Goal: Task Accomplishment & Management: Use online tool/utility

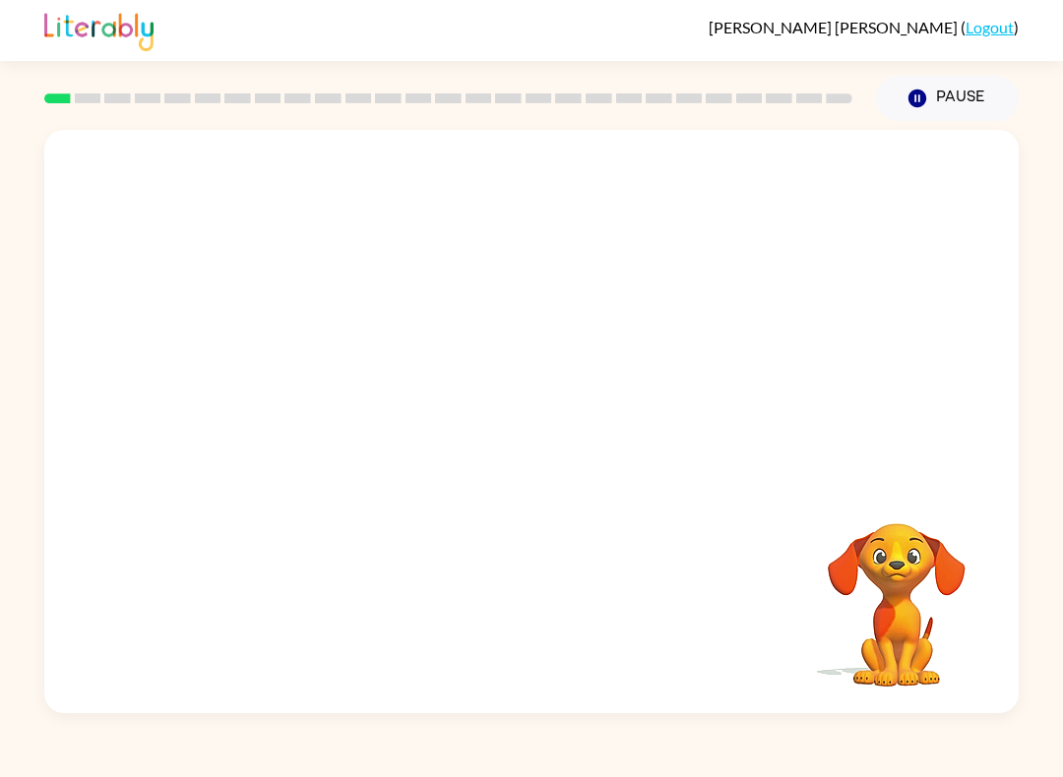
click at [616, 425] on div "Your browser must support playing .mp4 files to use Literably. Please try using…" at bounding box center [531, 422] width 974 height 584
click at [504, 454] on button "button" at bounding box center [531, 432] width 126 height 72
click at [504, 454] on div at bounding box center [531, 422] width 974 height 584
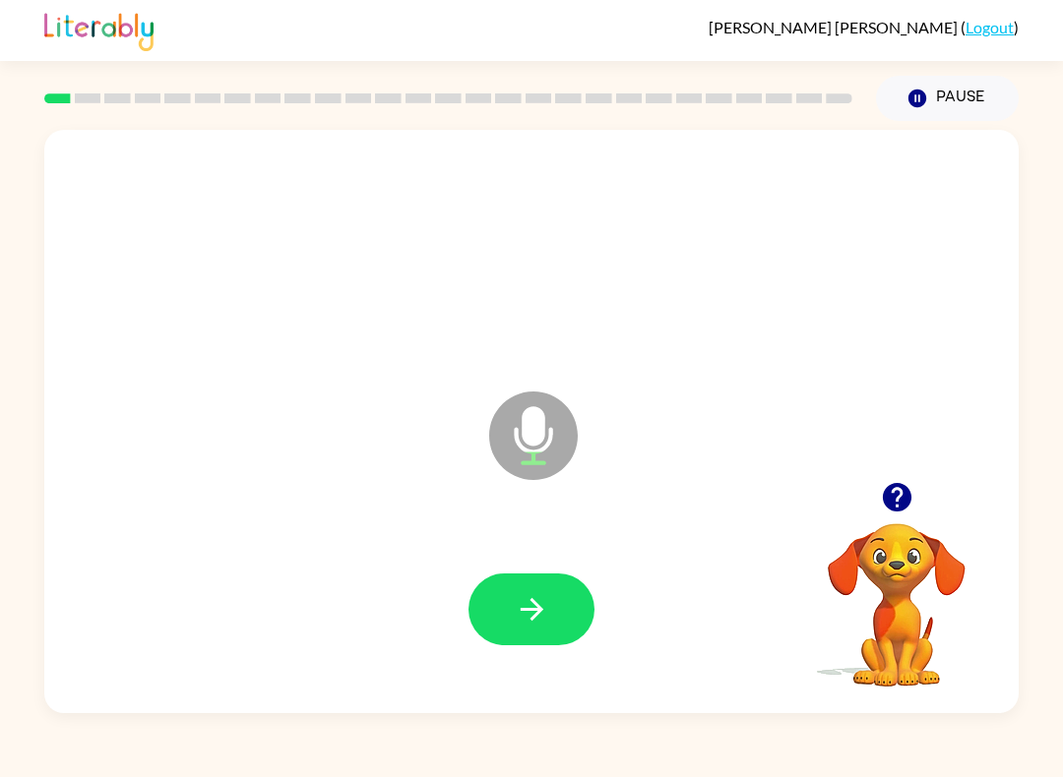
click at [540, 612] on icon "button" at bounding box center [531, 609] width 23 height 23
click at [543, 657] on div at bounding box center [531, 610] width 935 height 168
click at [550, 631] on button "button" at bounding box center [531, 610] width 126 height 72
click at [546, 611] on icon "button" at bounding box center [532, 609] width 34 height 34
click at [515, 597] on icon "button" at bounding box center [532, 609] width 34 height 34
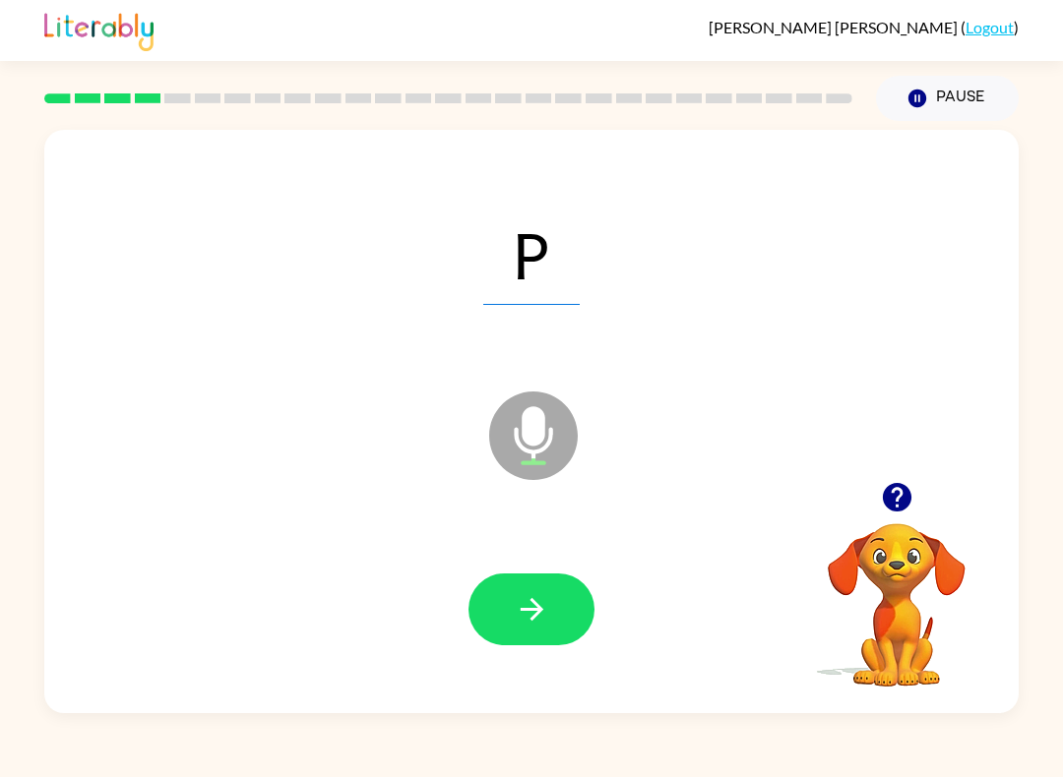
click at [536, 590] on button "button" at bounding box center [531, 610] width 126 height 72
click at [538, 590] on button "button" at bounding box center [531, 610] width 126 height 72
click at [569, 602] on button "button" at bounding box center [531, 610] width 126 height 72
click at [576, 611] on button "button" at bounding box center [531, 610] width 126 height 72
click at [571, 609] on button "button" at bounding box center [531, 610] width 126 height 72
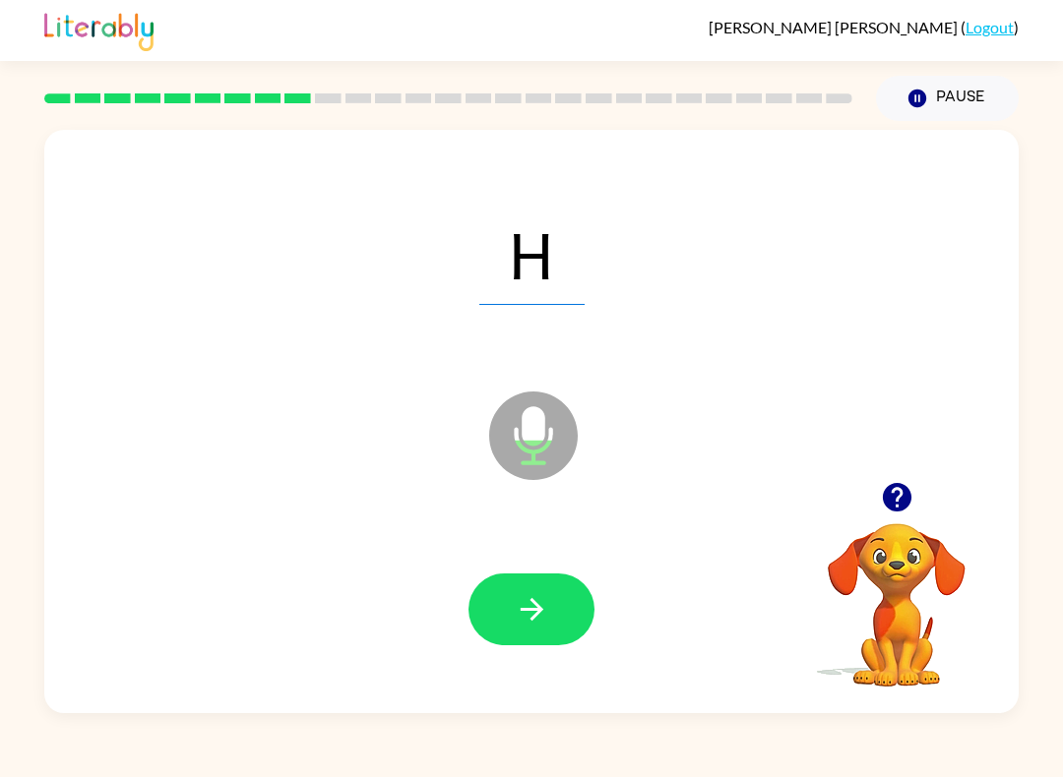
click at [564, 607] on button "button" at bounding box center [531, 610] width 126 height 72
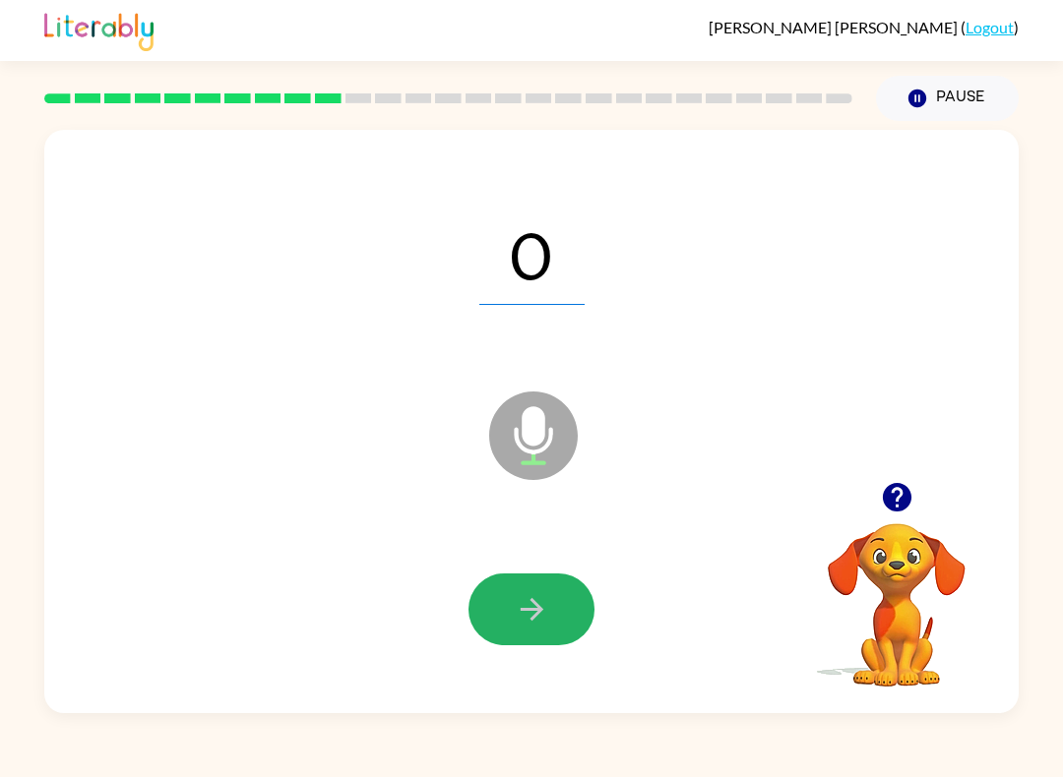
click at [549, 626] on button "button" at bounding box center [531, 610] width 126 height 72
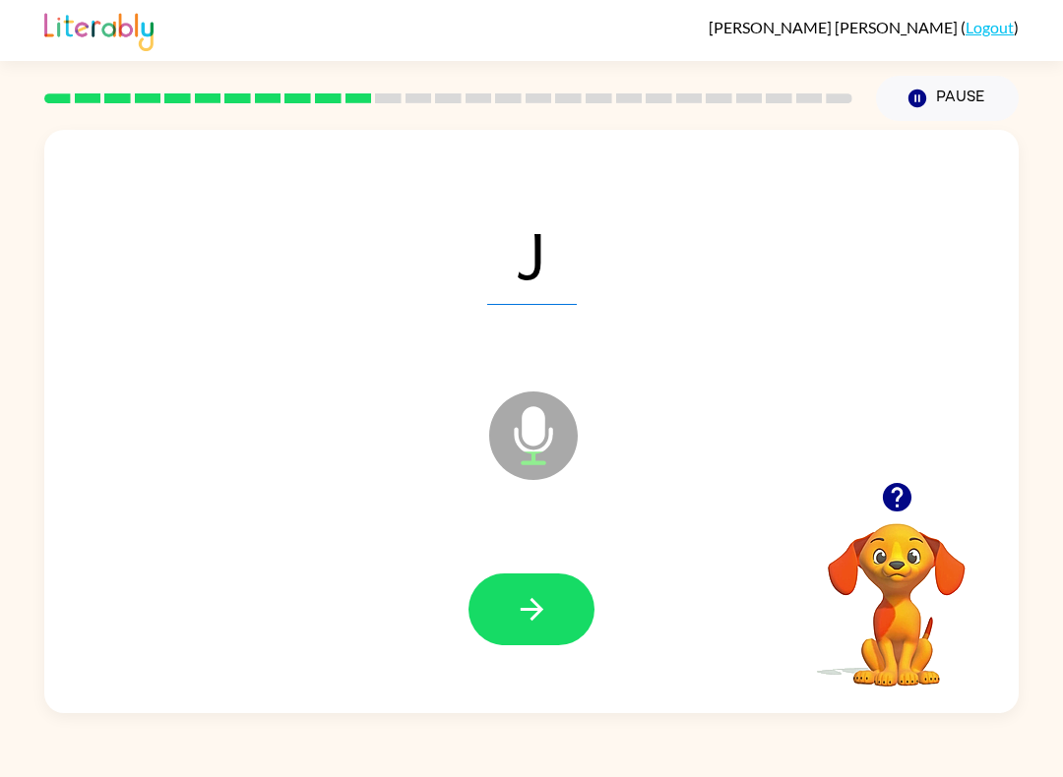
click at [537, 613] on icon "button" at bounding box center [531, 609] width 23 height 23
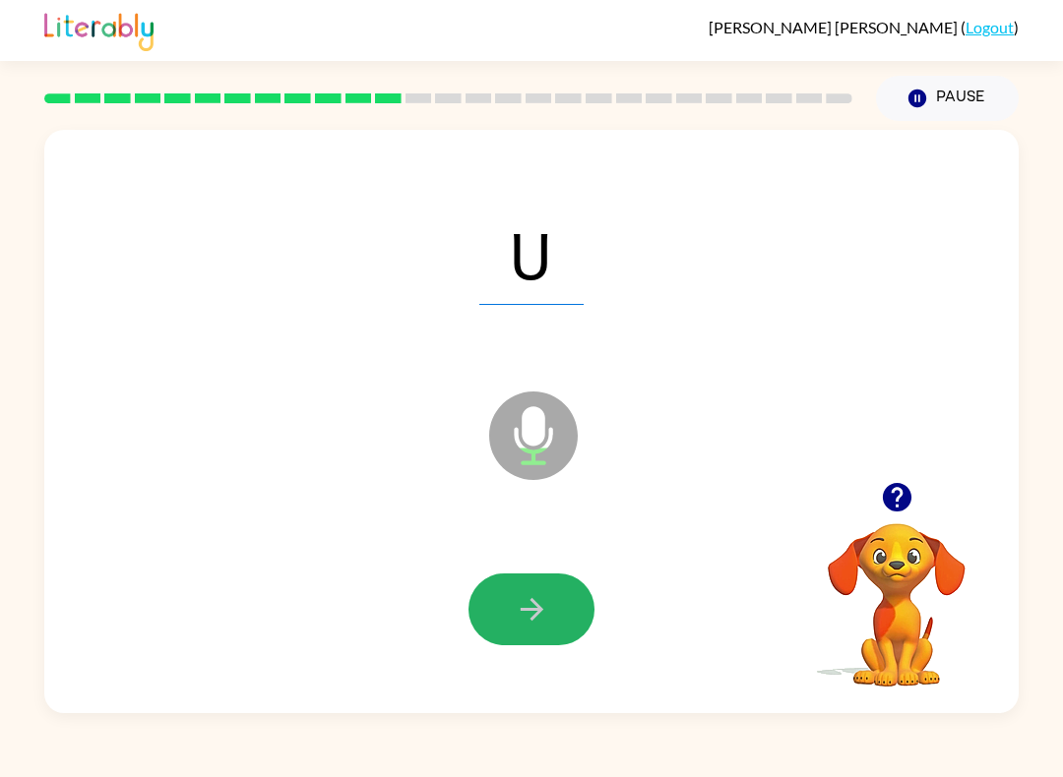
click at [579, 622] on button "button" at bounding box center [531, 610] width 126 height 72
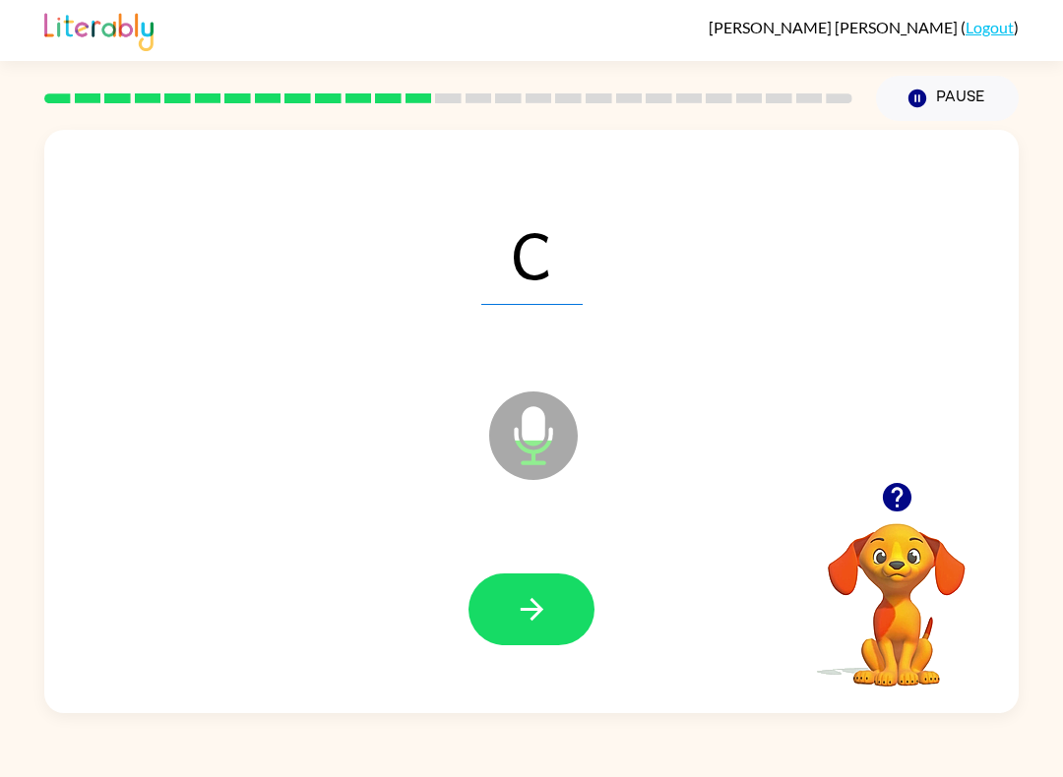
click at [540, 628] on button "button" at bounding box center [531, 610] width 126 height 72
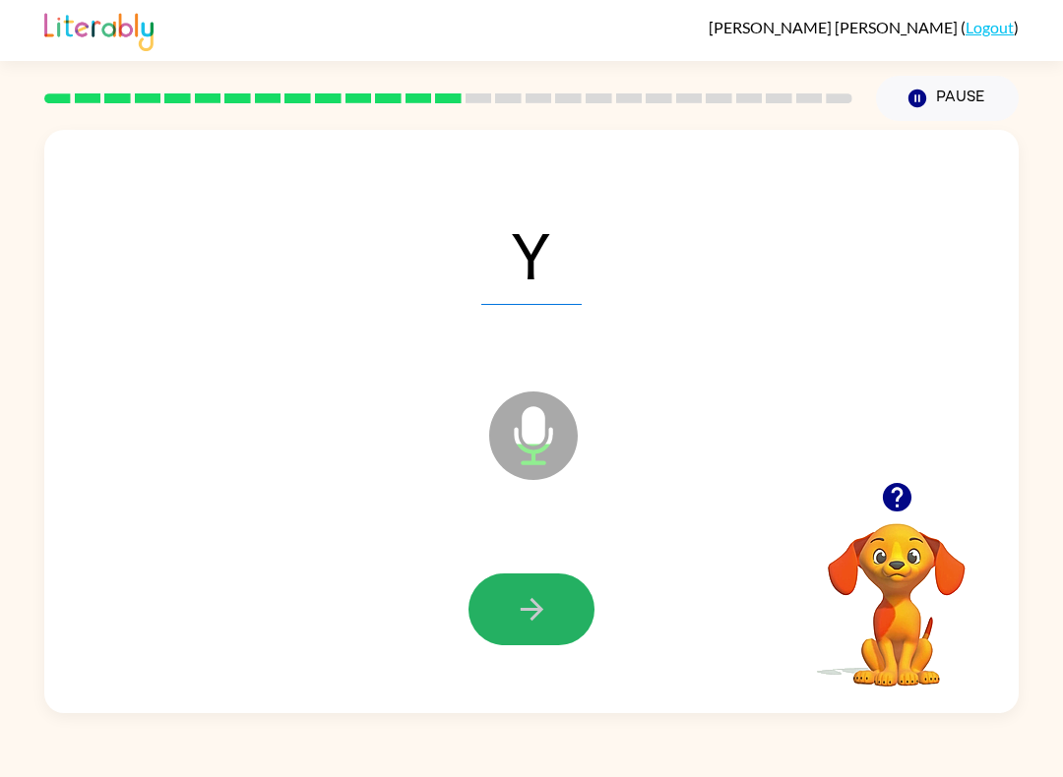
click at [522, 602] on icon "button" at bounding box center [532, 609] width 34 height 34
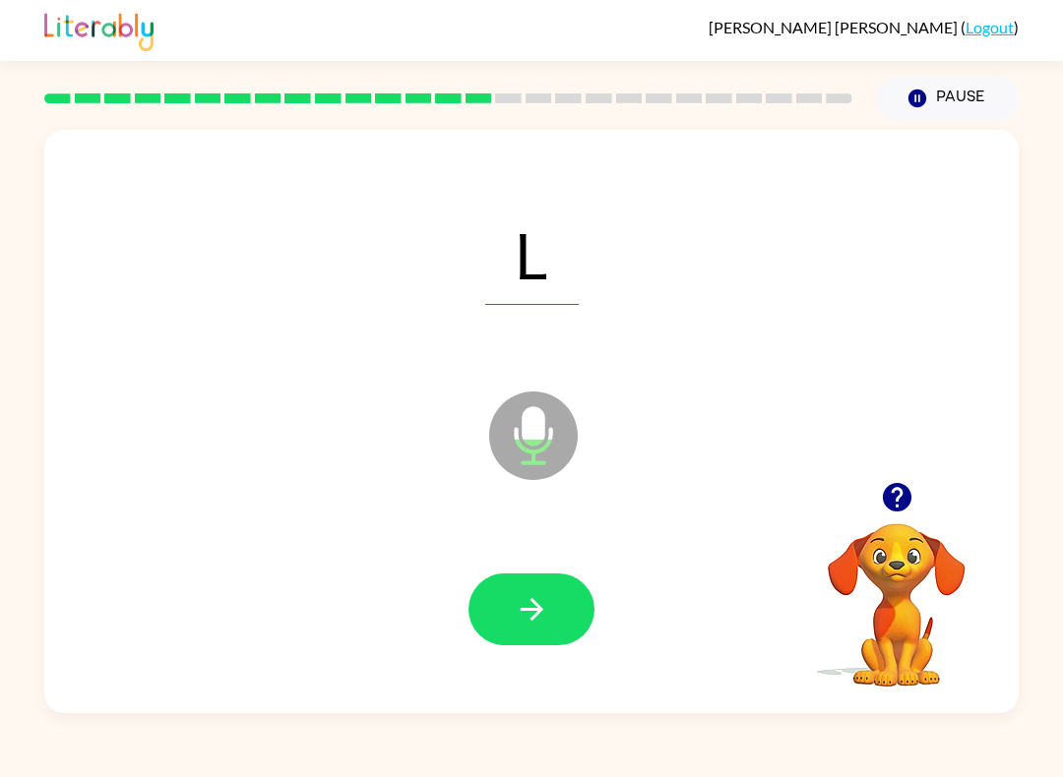
click at [540, 634] on button "button" at bounding box center [531, 610] width 126 height 72
click at [535, 618] on icon "button" at bounding box center [531, 609] width 23 height 23
click at [574, 624] on button "button" at bounding box center [531, 610] width 126 height 72
click at [574, 541] on div at bounding box center [531, 610] width 935 height 168
click at [532, 617] on icon "button" at bounding box center [532, 609] width 34 height 34
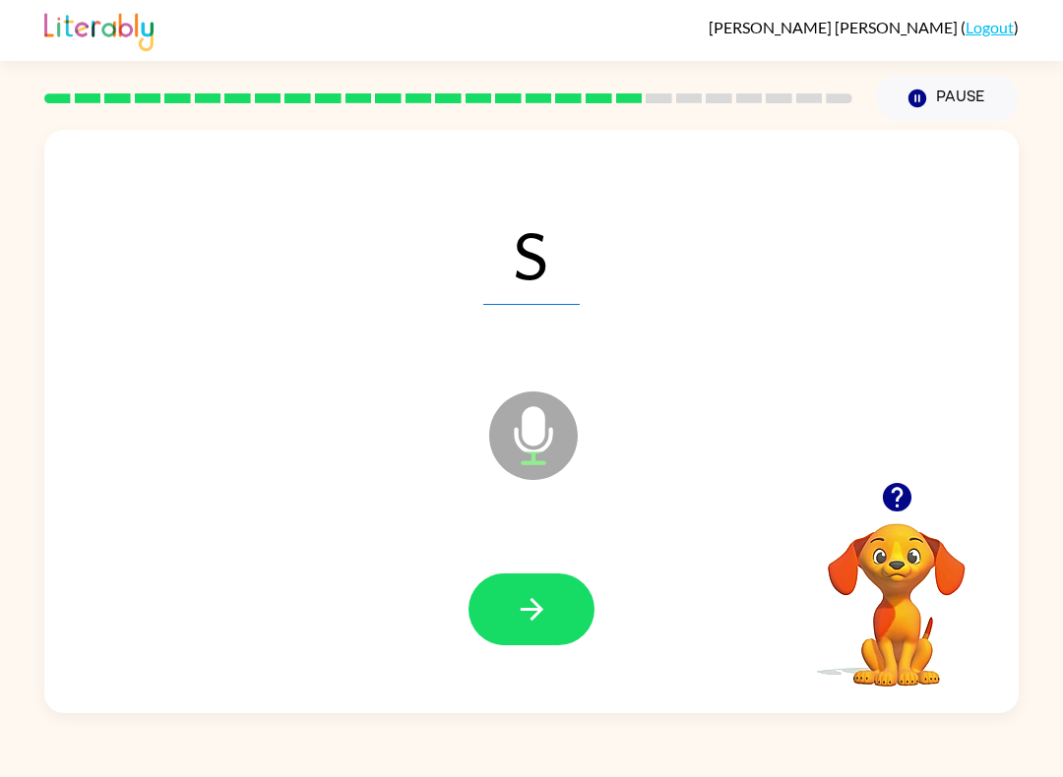
click at [537, 624] on icon "button" at bounding box center [532, 609] width 34 height 34
click at [533, 602] on icon "button" at bounding box center [531, 609] width 23 height 23
click at [562, 605] on button "button" at bounding box center [531, 610] width 126 height 72
click at [551, 557] on div at bounding box center [531, 610] width 935 height 168
click at [522, 615] on icon "button" at bounding box center [532, 609] width 34 height 34
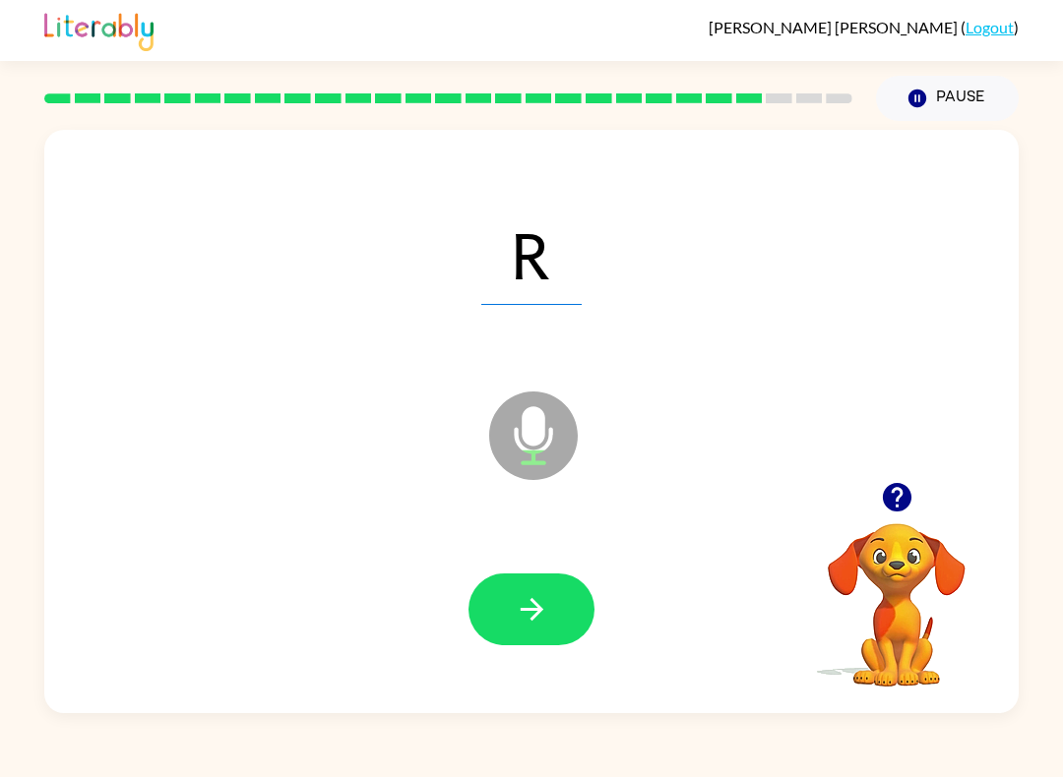
click at [541, 602] on icon "button" at bounding box center [532, 609] width 34 height 34
click at [547, 589] on button "button" at bounding box center [531, 610] width 126 height 72
click at [540, 627] on icon "button" at bounding box center [532, 609] width 34 height 34
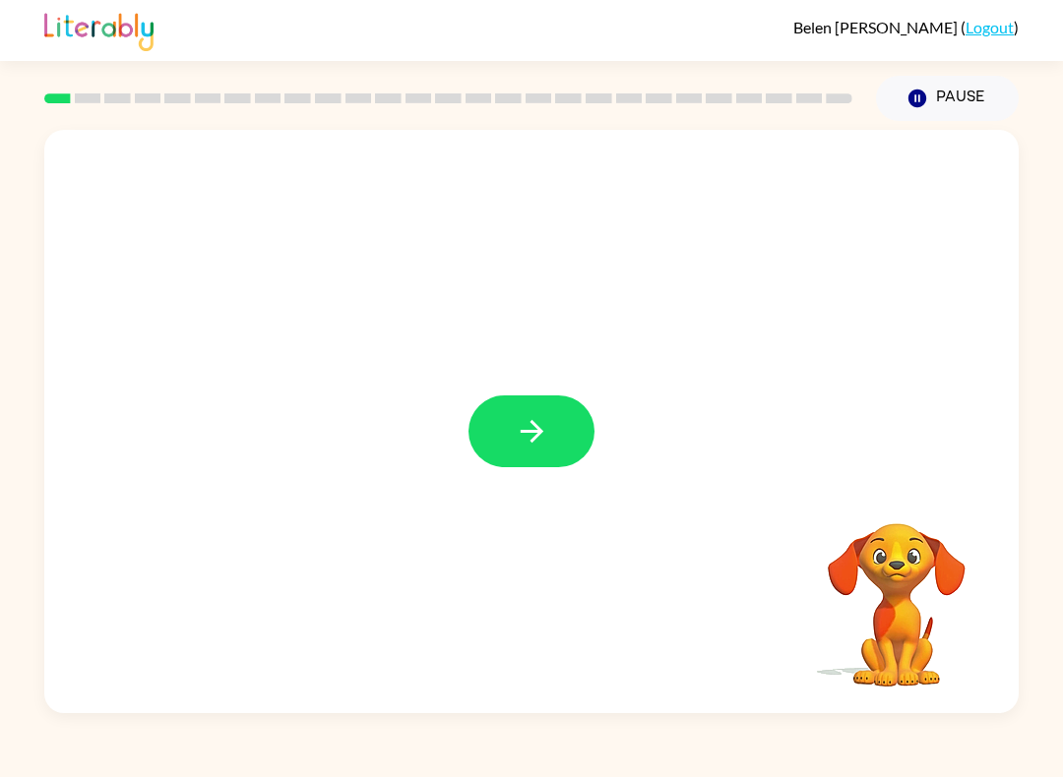
click at [565, 433] on button "button" at bounding box center [531, 432] width 126 height 72
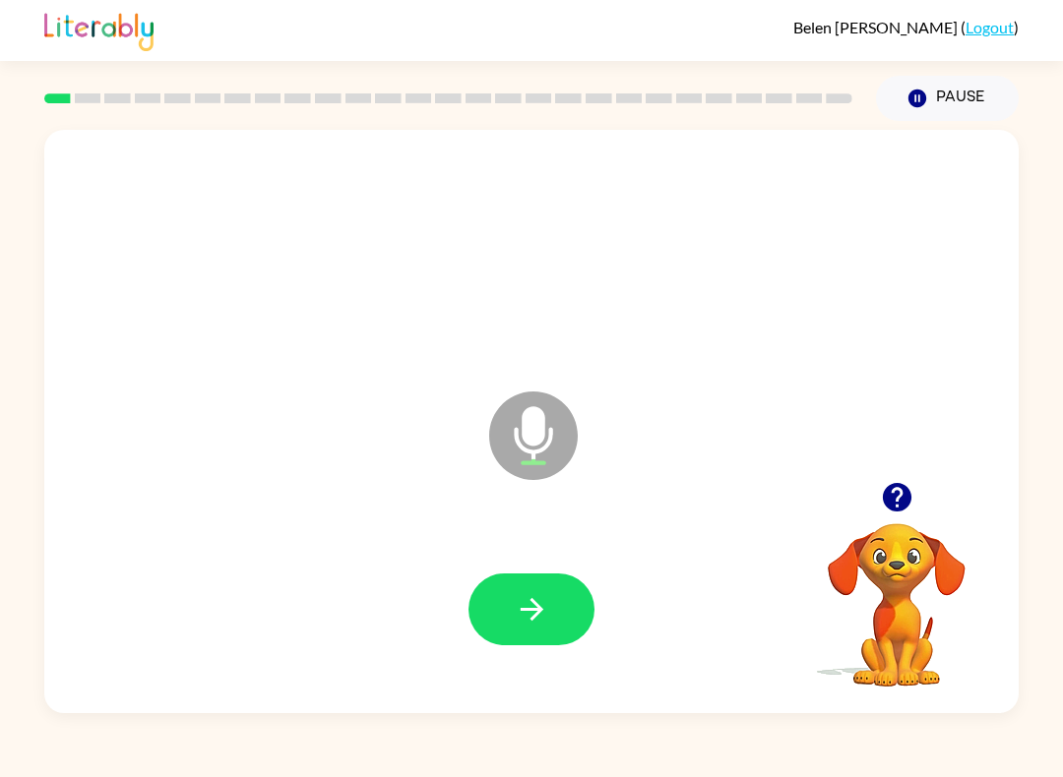
click at [519, 630] on button "button" at bounding box center [531, 610] width 126 height 72
click at [536, 614] on icon "button" at bounding box center [531, 609] width 23 height 23
click at [542, 608] on icon "button" at bounding box center [532, 609] width 34 height 34
click at [553, 602] on button "button" at bounding box center [531, 610] width 126 height 72
click at [524, 619] on icon "button" at bounding box center [532, 609] width 34 height 34
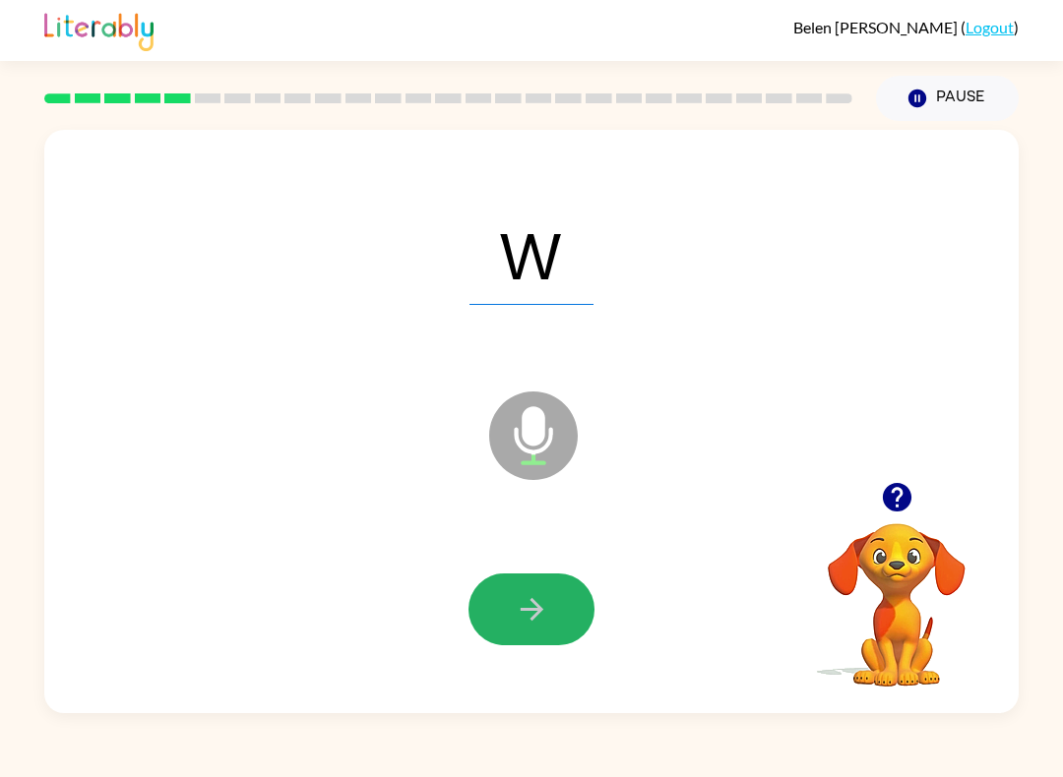
click at [531, 609] on icon "button" at bounding box center [532, 609] width 34 height 34
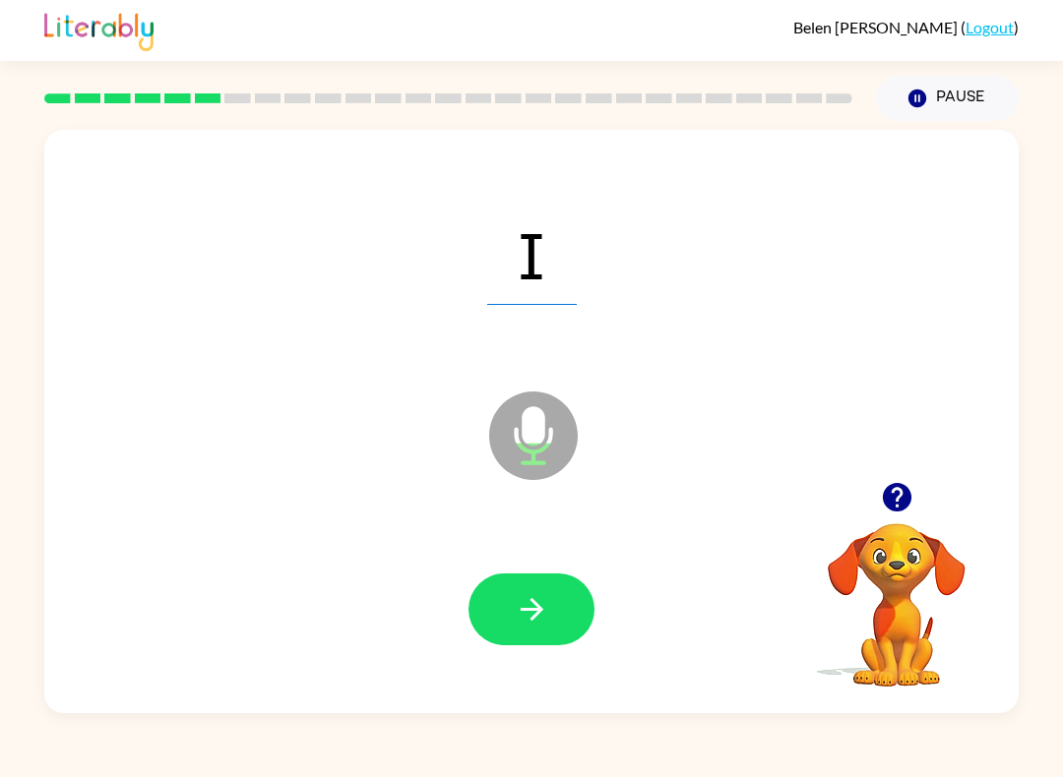
click at [542, 609] on icon "button" at bounding box center [532, 609] width 34 height 34
click at [558, 615] on button "button" at bounding box center [531, 610] width 126 height 72
click at [540, 622] on icon "button" at bounding box center [532, 609] width 34 height 34
click at [579, 550] on div at bounding box center [531, 610] width 935 height 168
click at [566, 614] on button "button" at bounding box center [531, 610] width 126 height 72
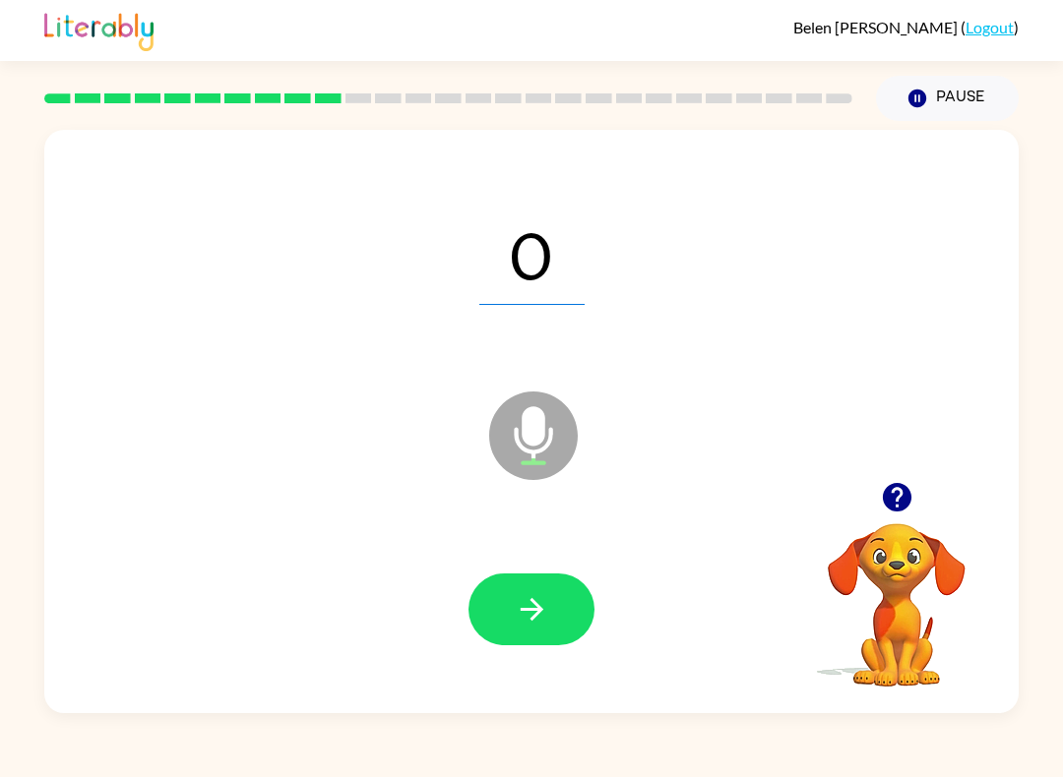
click at [537, 620] on icon "button" at bounding box center [532, 609] width 34 height 34
click at [512, 604] on button "button" at bounding box center [531, 610] width 126 height 72
click at [530, 620] on icon "button" at bounding box center [531, 609] width 23 height 23
click at [536, 630] on button "button" at bounding box center [531, 610] width 126 height 72
click at [541, 615] on icon "button" at bounding box center [532, 609] width 34 height 34
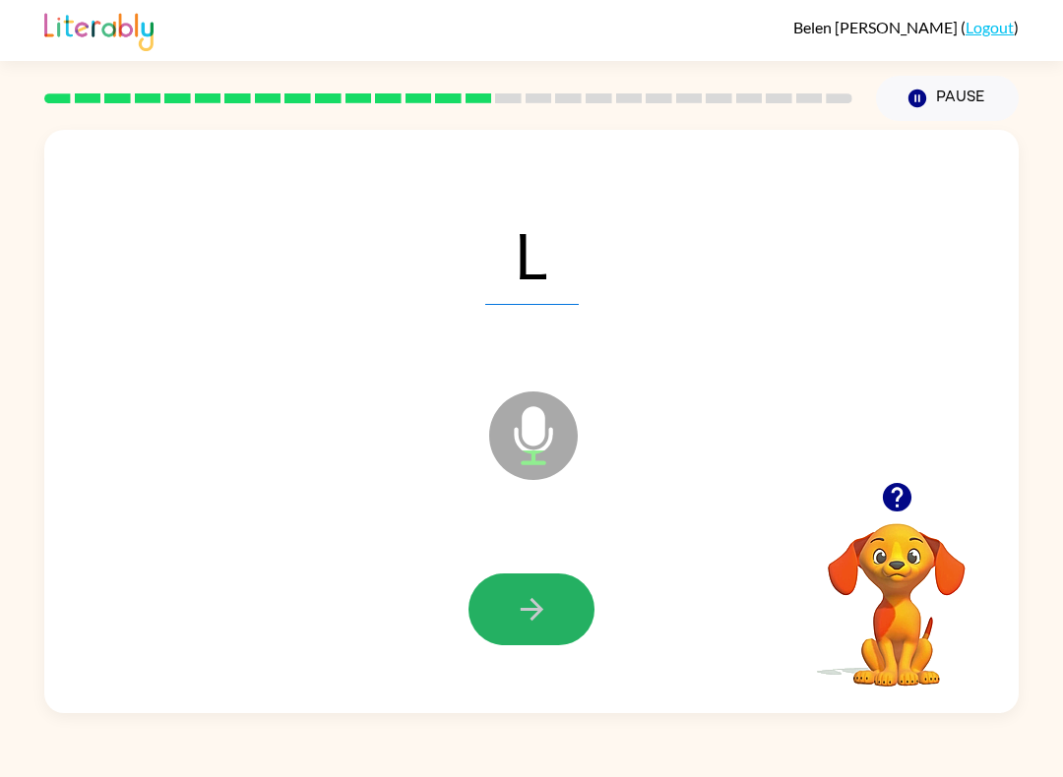
click at [540, 612] on icon "button" at bounding box center [531, 609] width 23 height 23
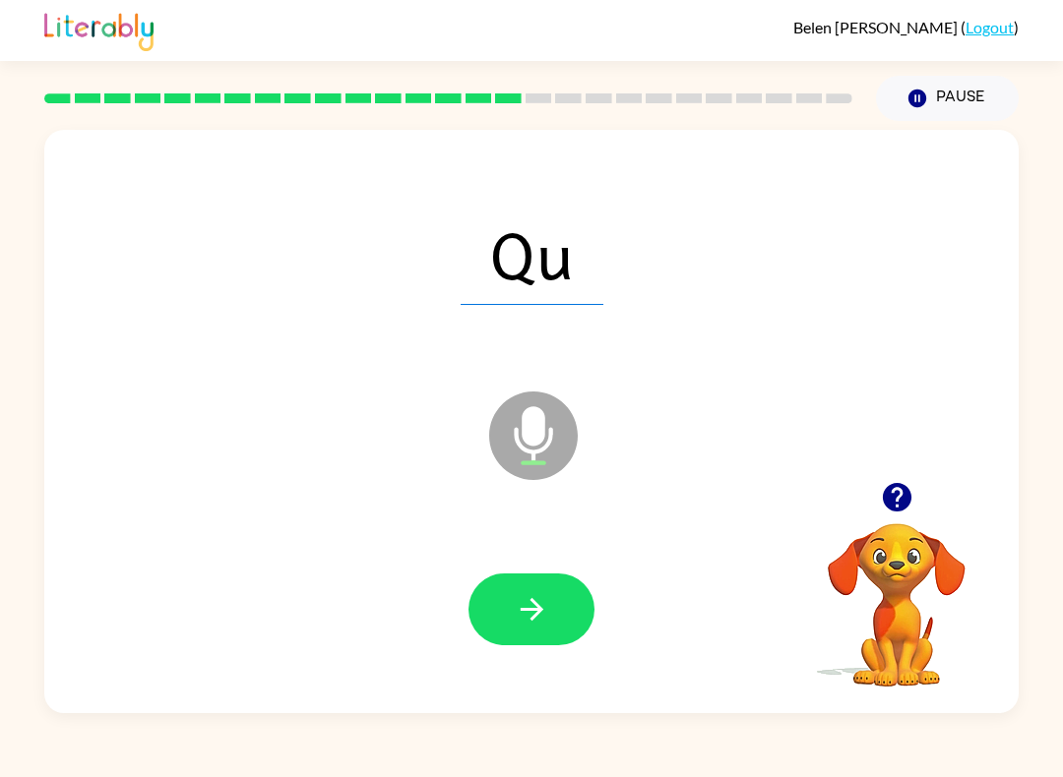
click at [542, 616] on icon "button" at bounding box center [532, 609] width 34 height 34
click at [541, 617] on icon "button" at bounding box center [532, 609] width 34 height 34
click at [520, 617] on icon "button" at bounding box center [532, 609] width 34 height 34
click at [542, 615] on icon "button" at bounding box center [532, 609] width 34 height 34
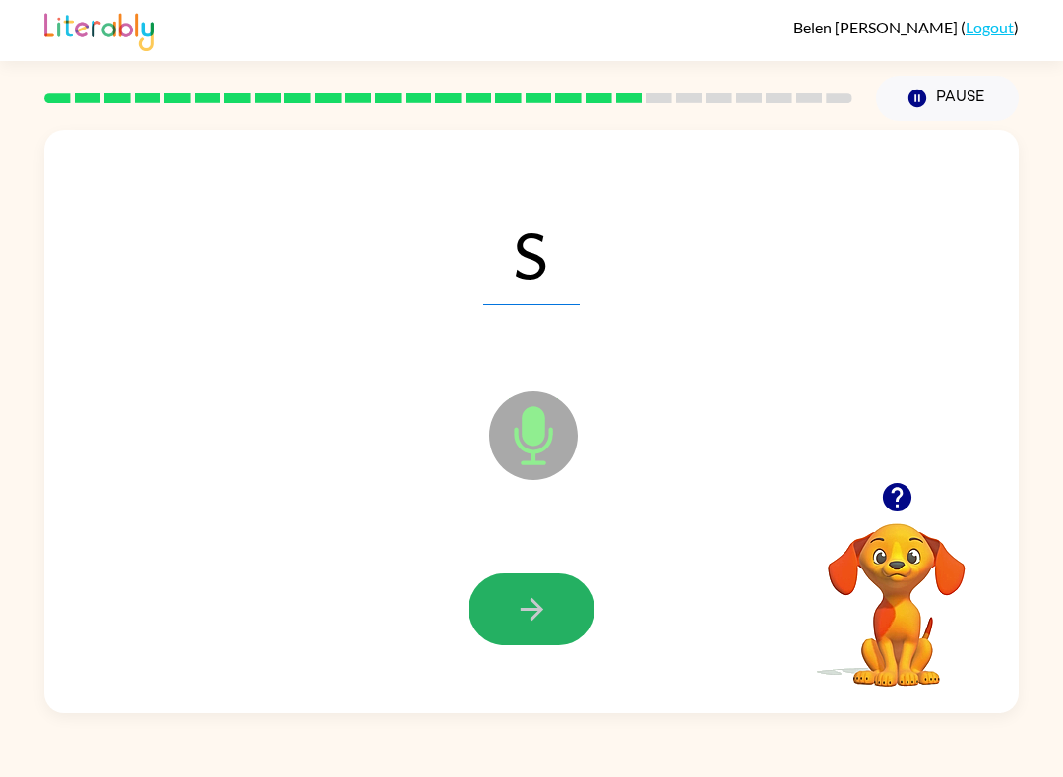
click at [552, 603] on button "button" at bounding box center [531, 610] width 126 height 72
click at [542, 597] on icon "button" at bounding box center [532, 609] width 34 height 34
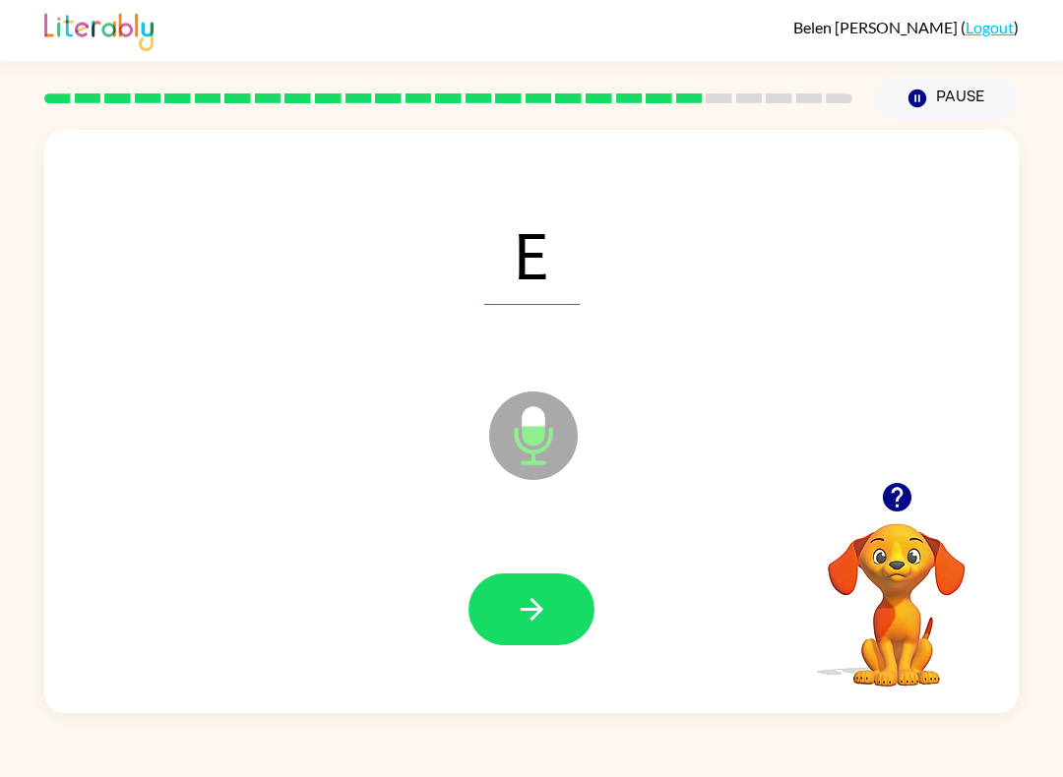
click at [539, 606] on icon "button" at bounding box center [532, 609] width 34 height 34
click at [566, 616] on button "button" at bounding box center [531, 610] width 126 height 72
click at [540, 620] on icon "button" at bounding box center [532, 609] width 34 height 34
click at [549, 612] on button "button" at bounding box center [531, 610] width 126 height 72
click at [543, 623] on icon "button" at bounding box center [532, 609] width 34 height 34
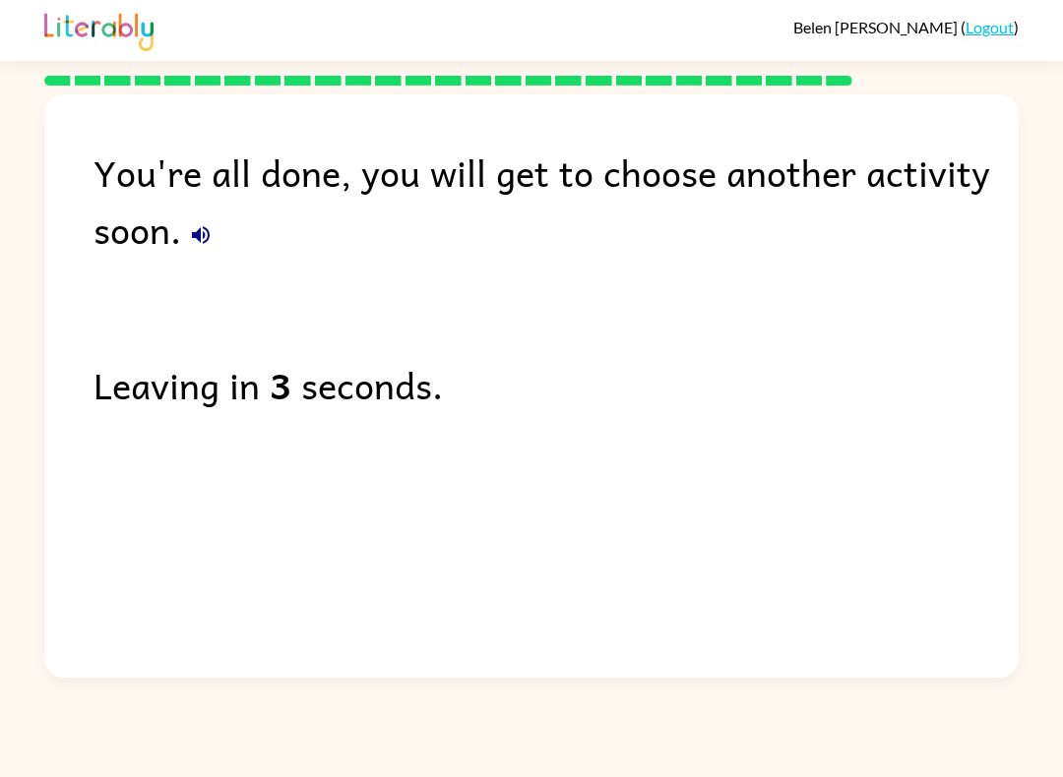
click at [211, 222] on button "button" at bounding box center [200, 235] width 39 height 39
